Goal: Book appointment/travel/reservation

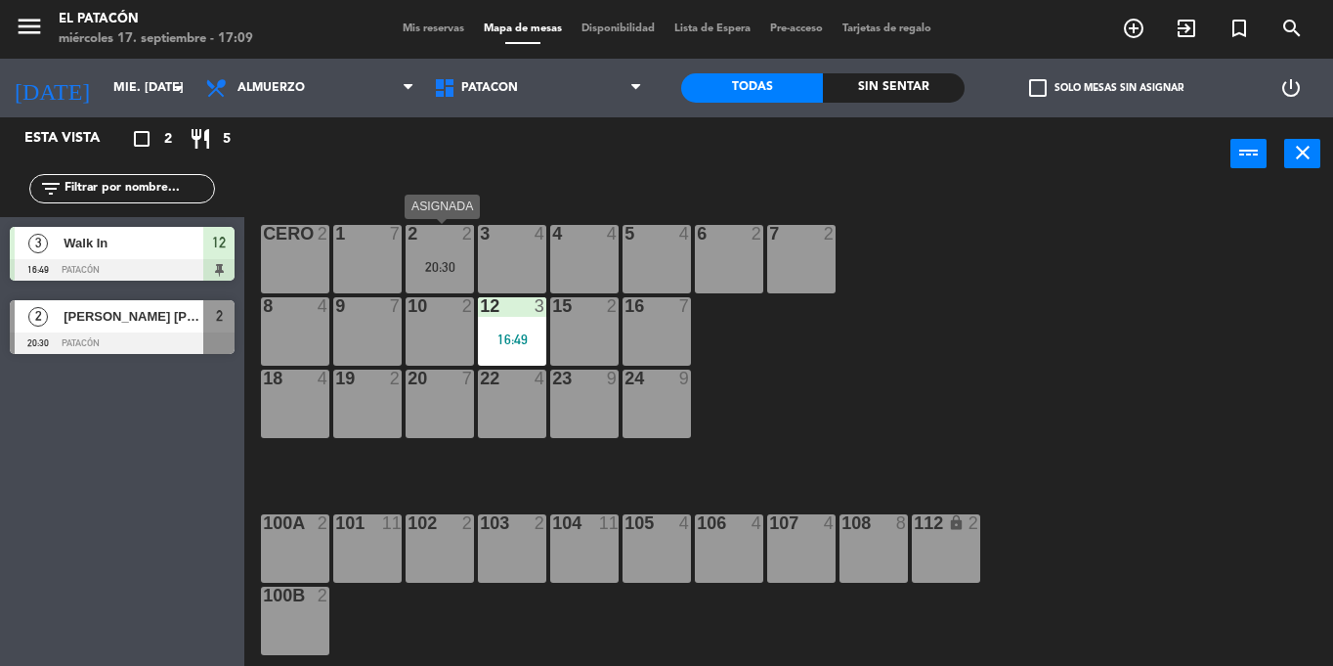
click at [439, 263] on div "20:30" at bounding box center [440, 267] width 68 height 14
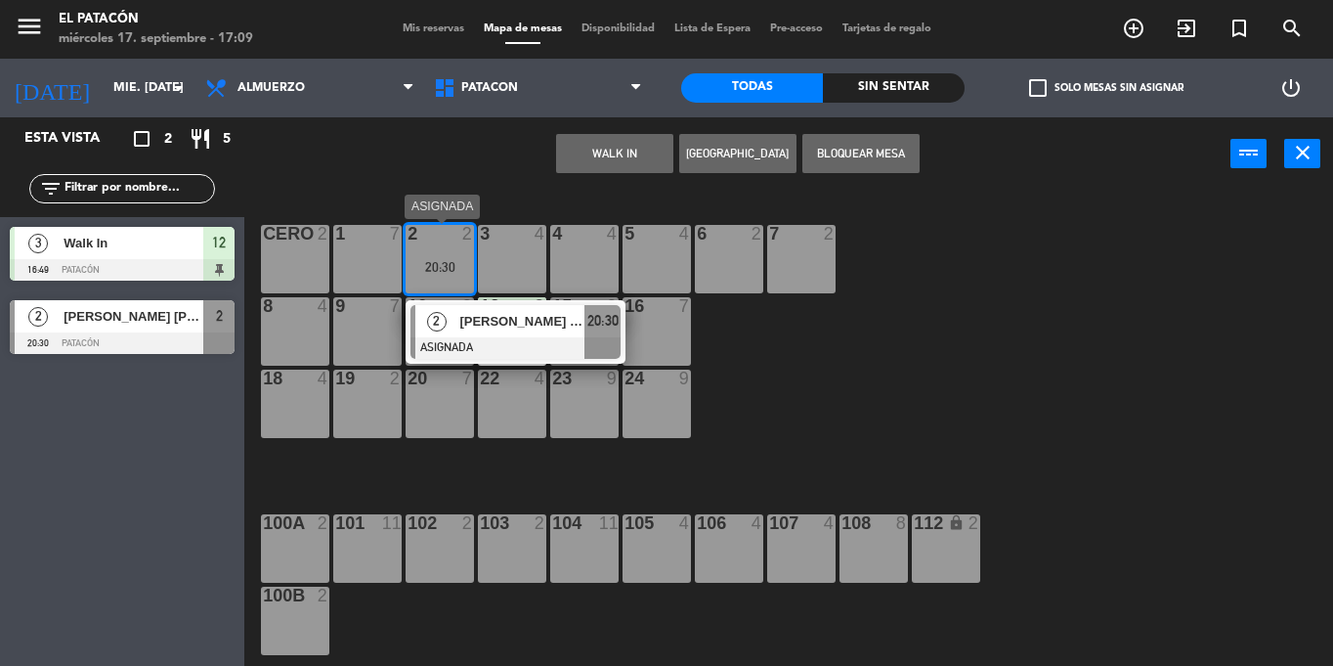
click at [513, 327] on span "[PERSON_NAME] [PERSON_NAME]" at bounding box center [521, 321] width 125 height 21
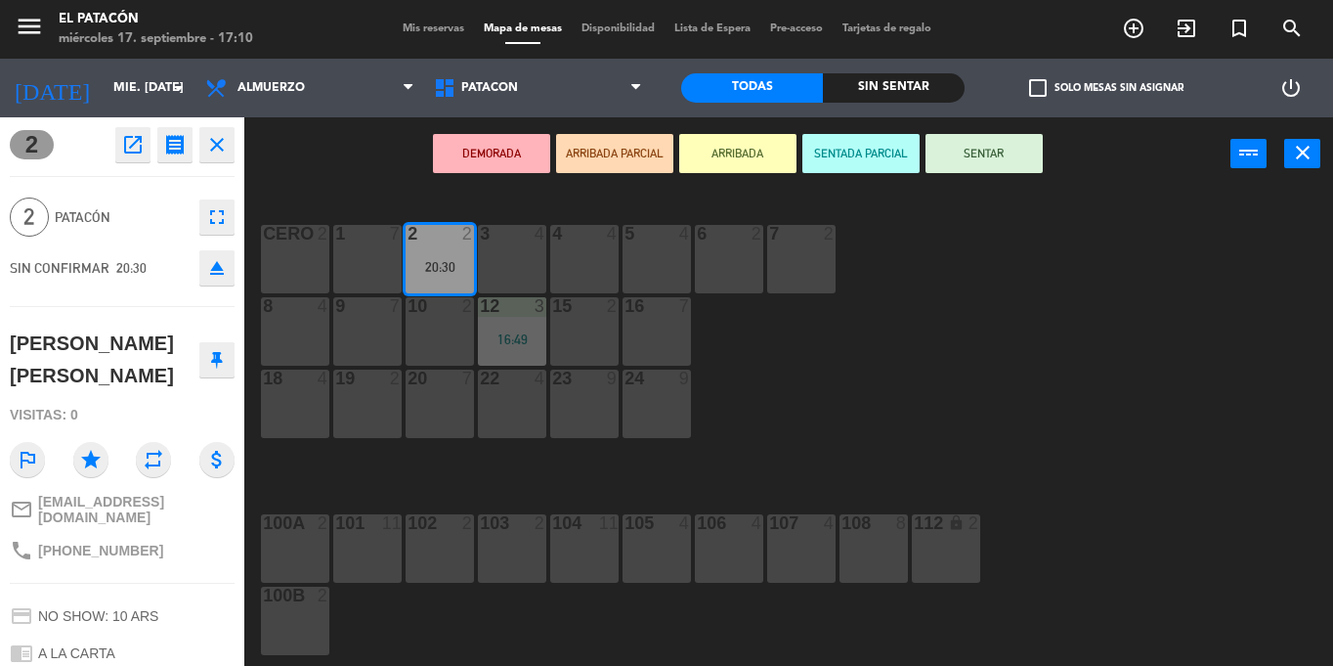
click at [215, 564] on div "2 open_in_new receipt 8:30 PM mié., [DATE] 2 personas birthday [PERSON_NAME] [P…" at bounding box center [122, 391] width 244 height 548
click at [216, 145] on icon "close" at bounding box center [216, 144] width 23 height 23
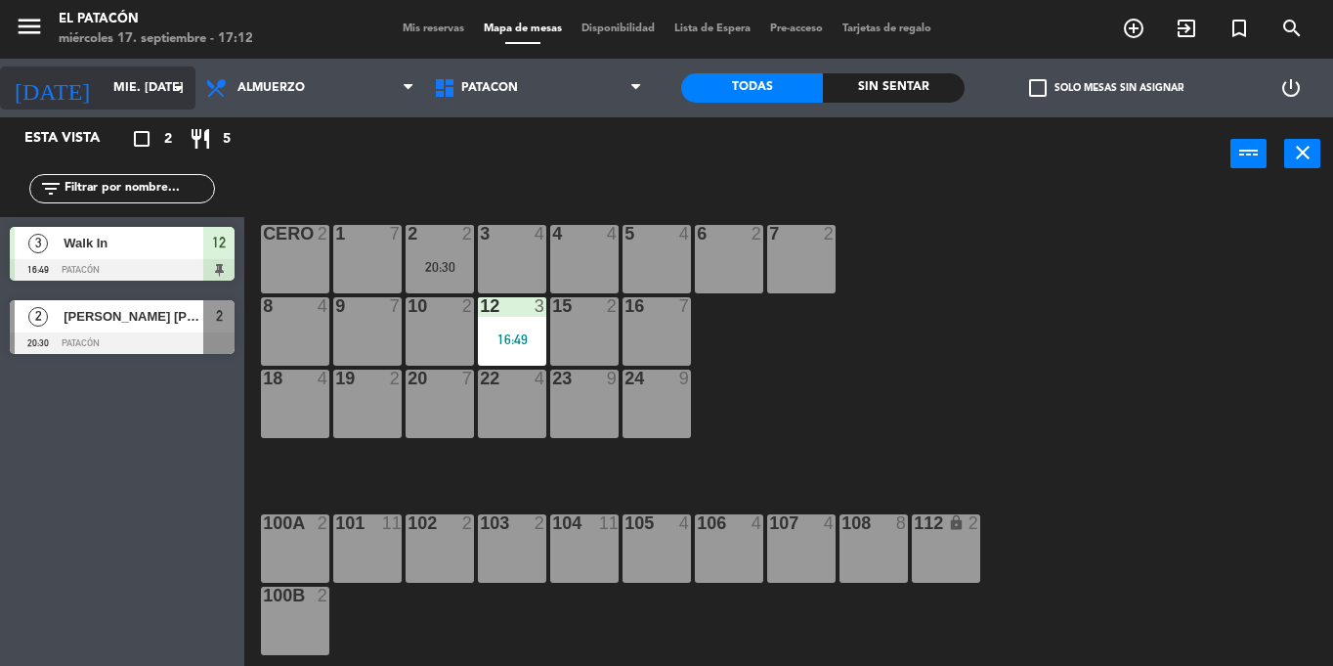
click at [104, 79] on input "mié. [DATE]" at bounding box center [186, 87] width 165 height 33
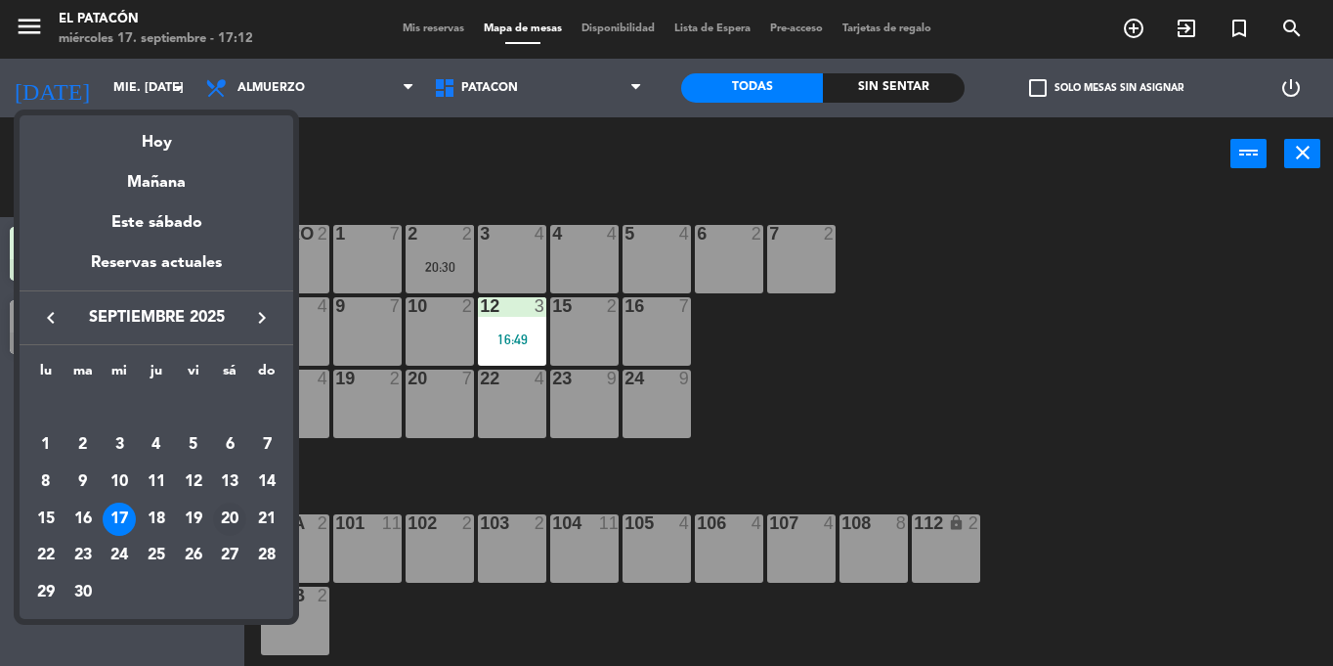
click at [224, 507] on div "20" at bounding box center [229, 518] width 33 height 33
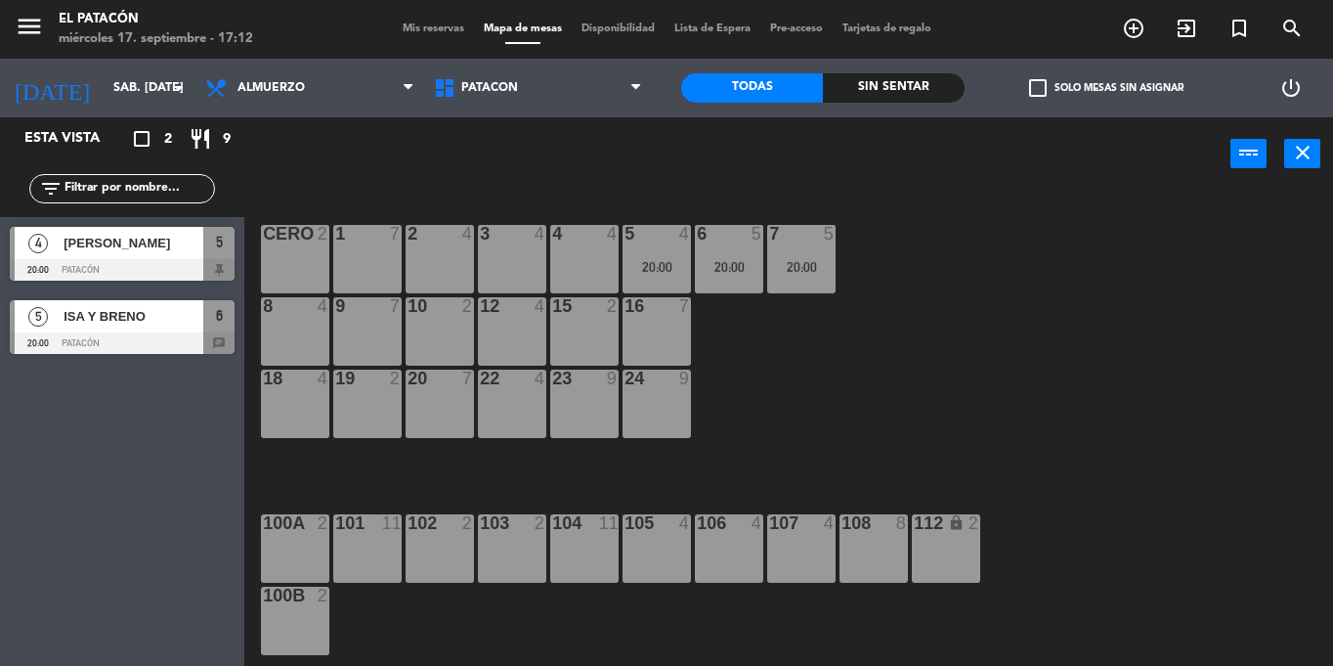
click at [112, 348] on div at bounding box center [122, 343] width 225 height 22
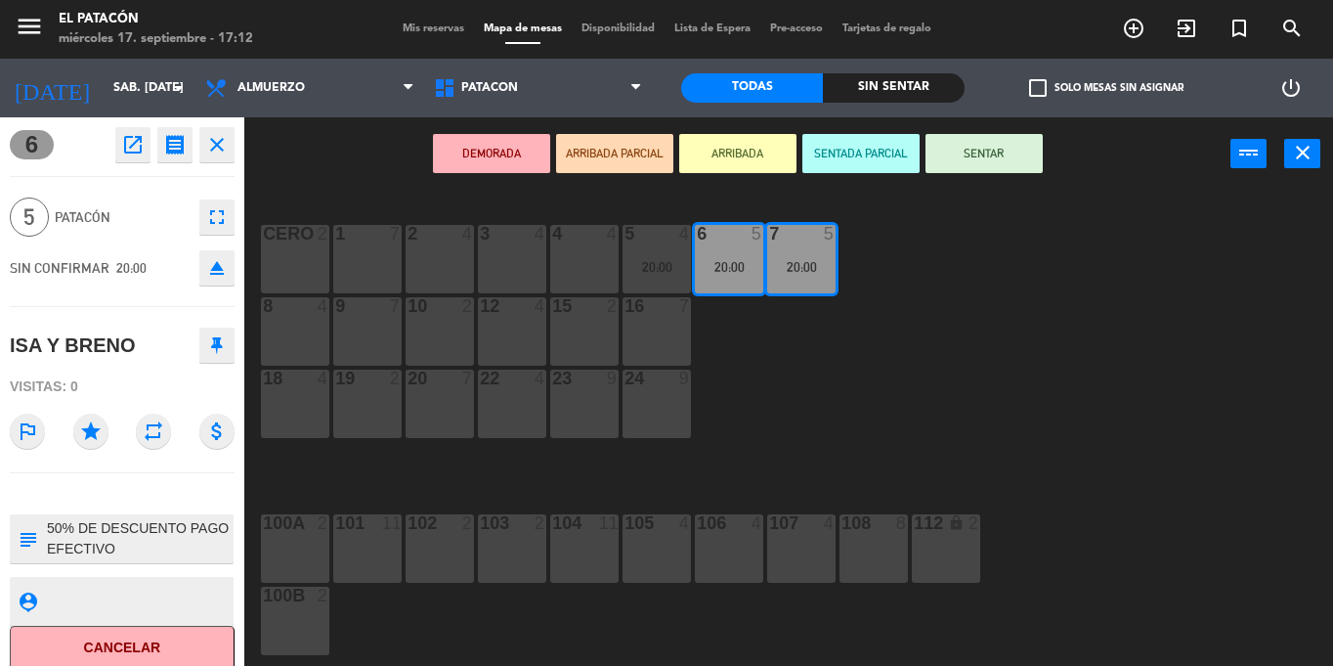
click at [202, 564] on div "6 open_in_new receipt 8:00 PM sáb., [DATE] 5 personas ISA Y BRENO Mesa 6+7 INTE…" at bounding box center [122, 391] width 244 height 548
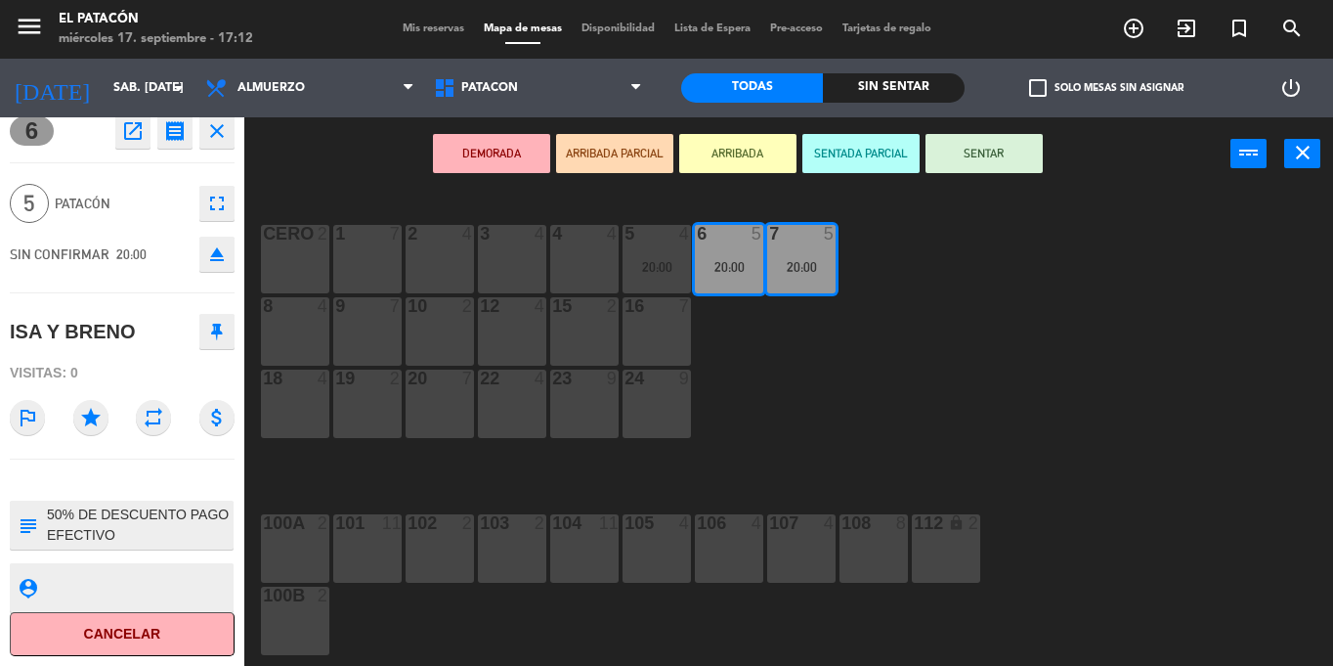
click at [206, 125] on icon "close" at bounding box center [216, 130] width 23 height 23
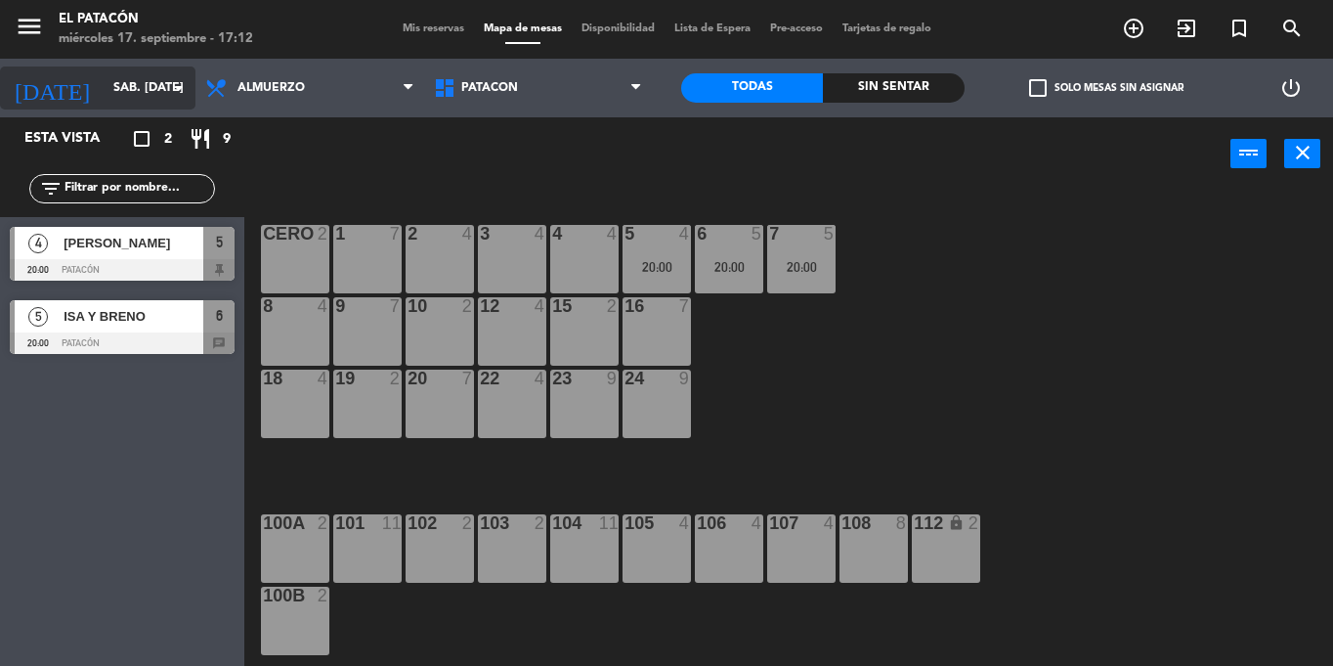
click at [104, 93] on input "sáb. [DATE]" at bounding box center [186, 87] width 165 height 33
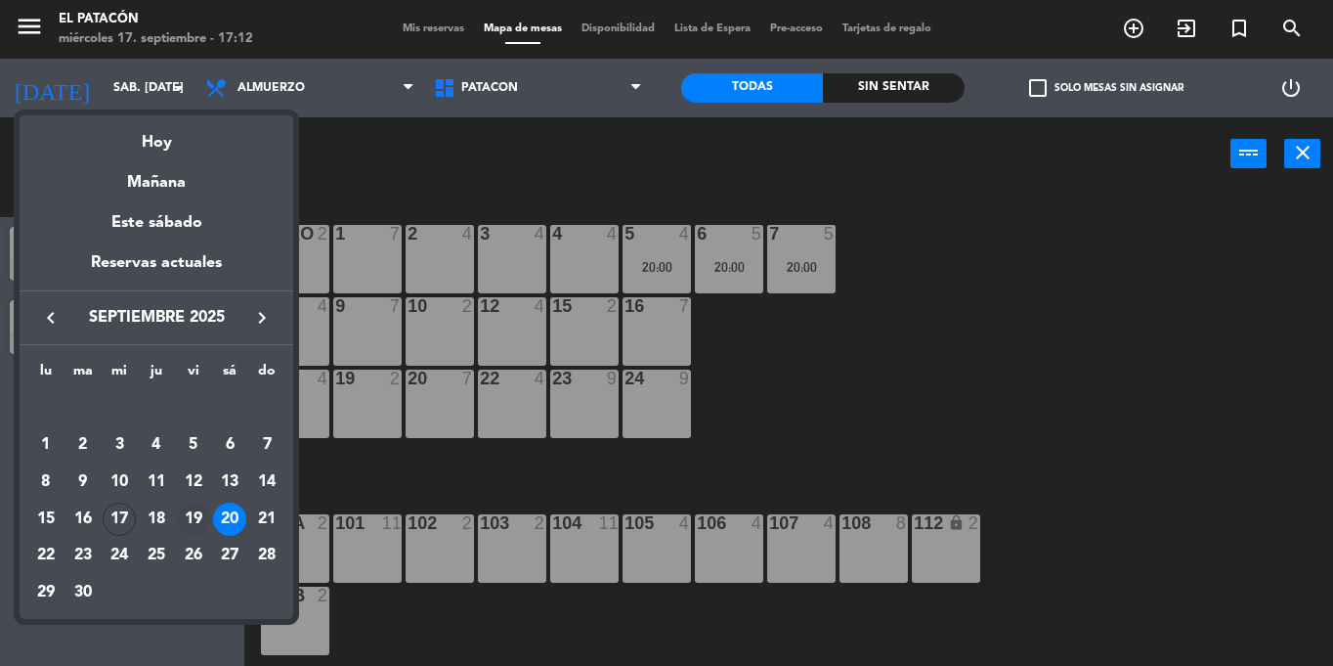
click at [198, 505] on div "19" at bounding box center [193, 518] width 33 height 33
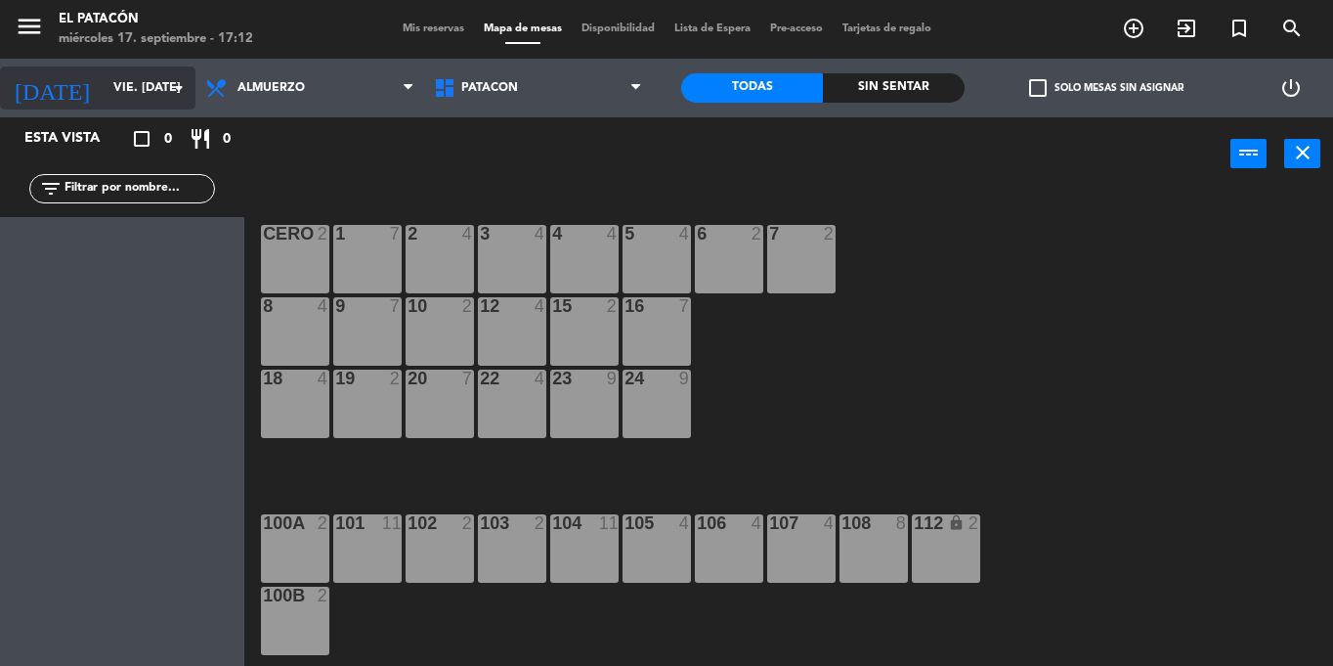
click at [128, 87] on input "vie. [DATE]" at bounding box center [186, 87] width 165 height 33
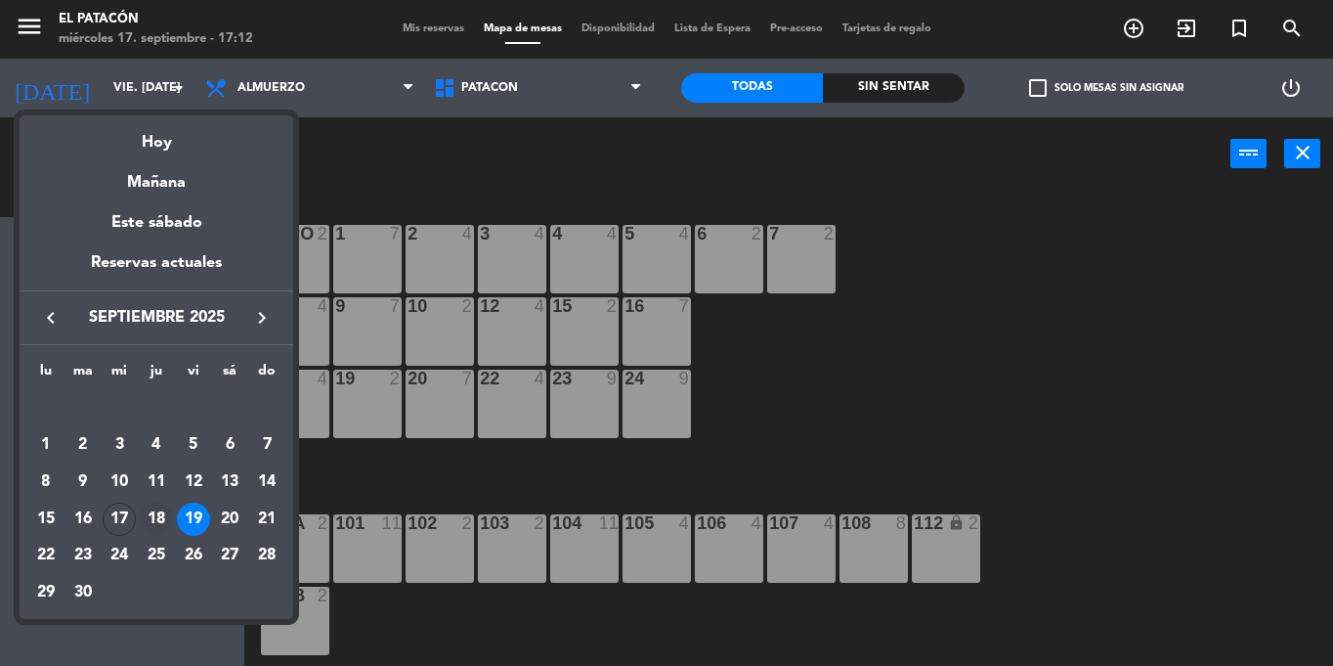
click at [158, 516] on div "18" at bounding box center [156, 518] width 33 height 33
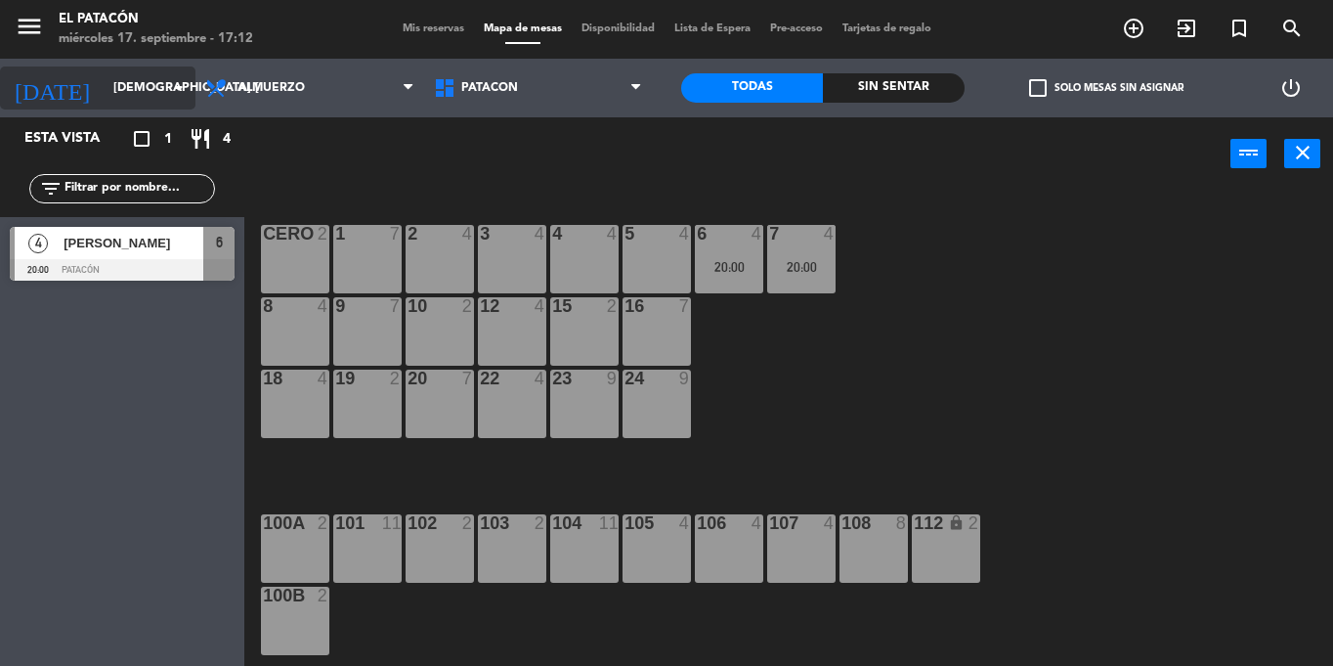
click at [148, 71] on input "[DEMOGRAPHIC_DATA] [DATE]" at bounding box center [186, 87] width 165 height 33
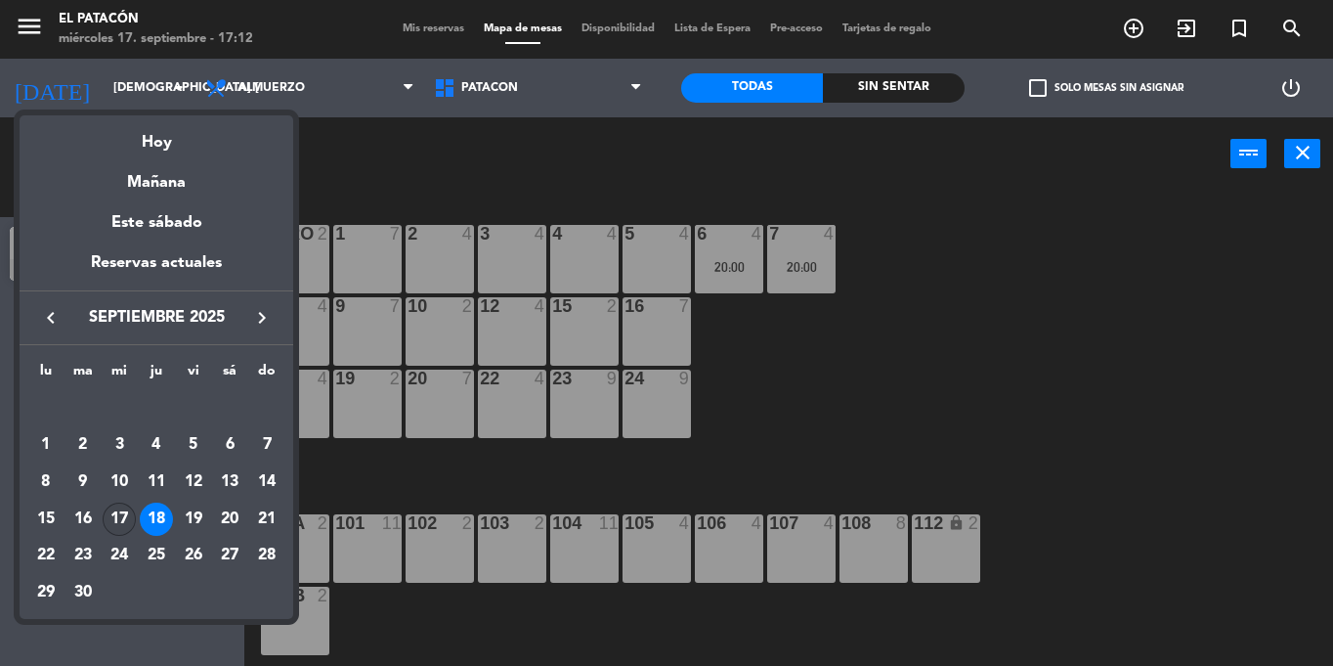
click at [117, 517] on div "17" at bounding box center [119, 518] width 33 height 33
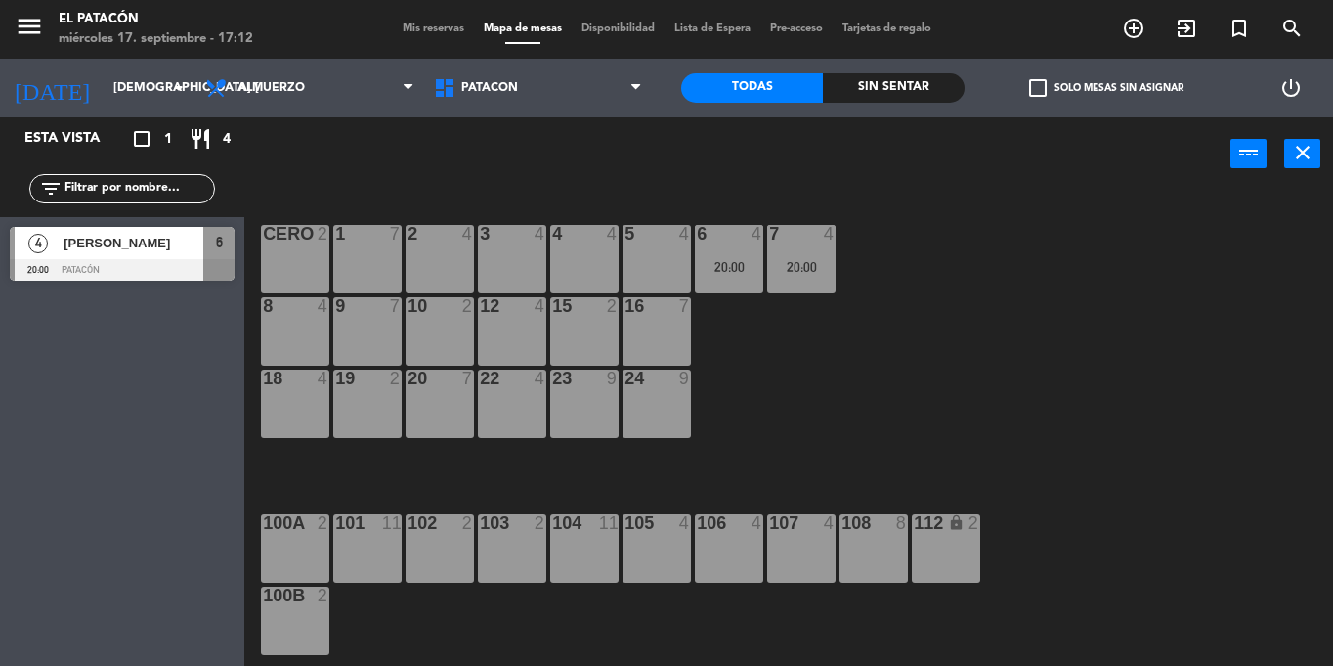
type input "mié. [DATE]"
